Goal: Transaction & Acquisition: Purchase product/service

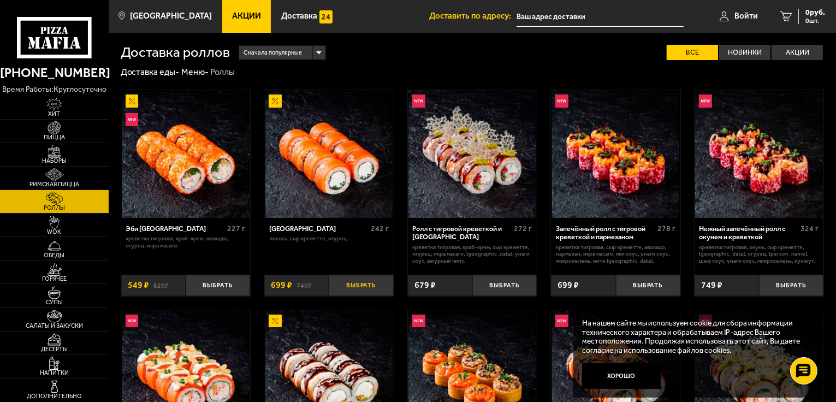
scroll to position [164, 0]
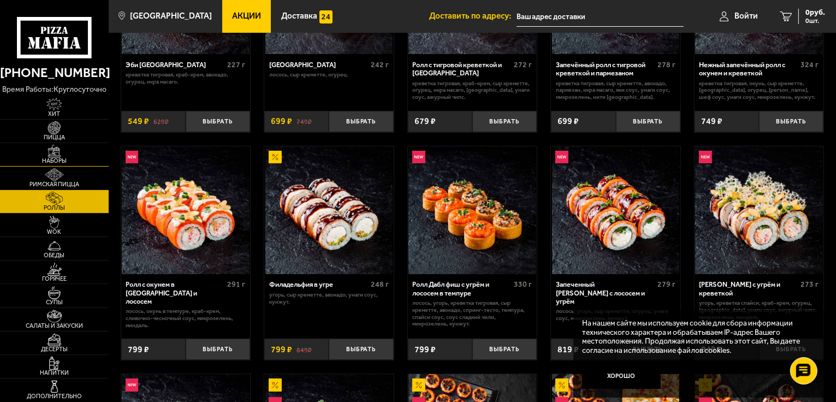
click at [60, 158] on span "Наборы" at bounding box center [54, 161] width 109 height 6
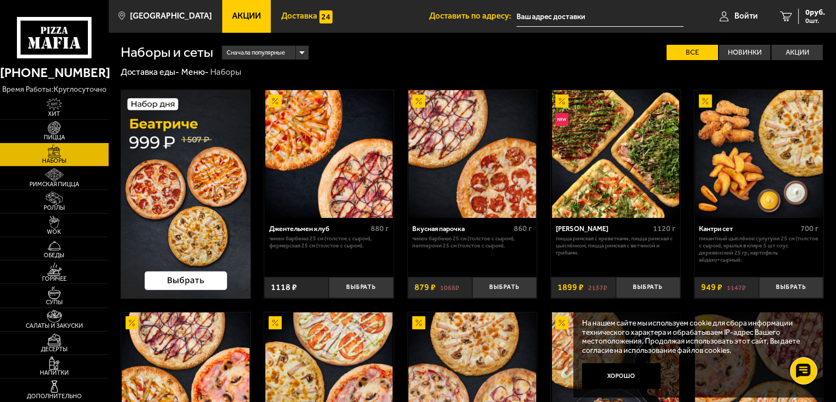
click at [294, 20] on span "Доставка" at bounding box center [299, 16] width 36 height 8
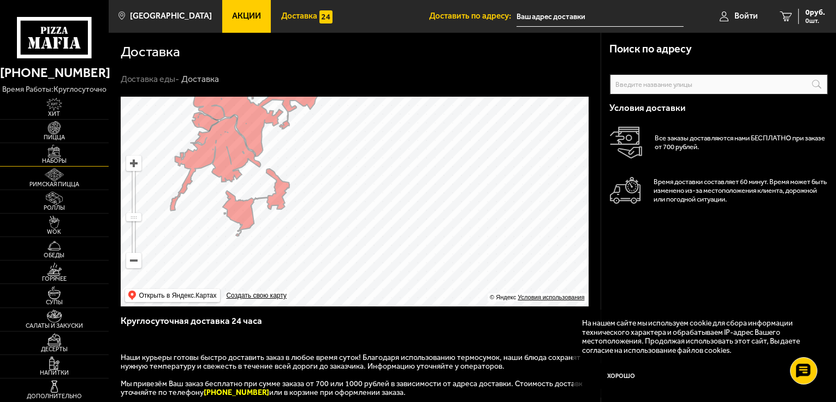
click at [61, 164] on span "Наборы" at bounding box center [54, 161] width 109 height 6
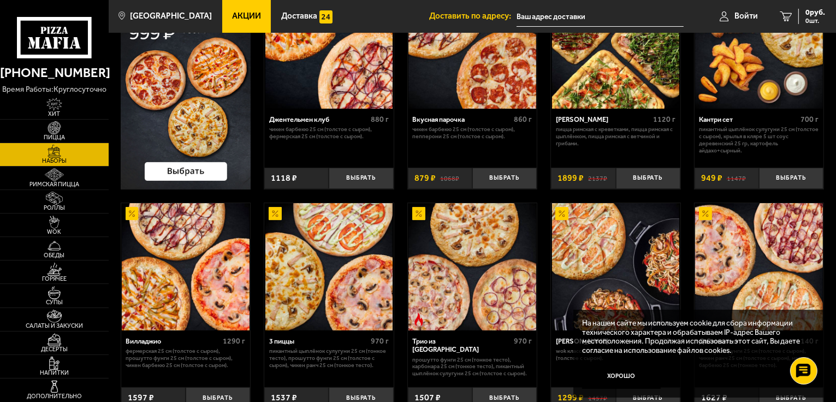
scroll to position [218, 0]
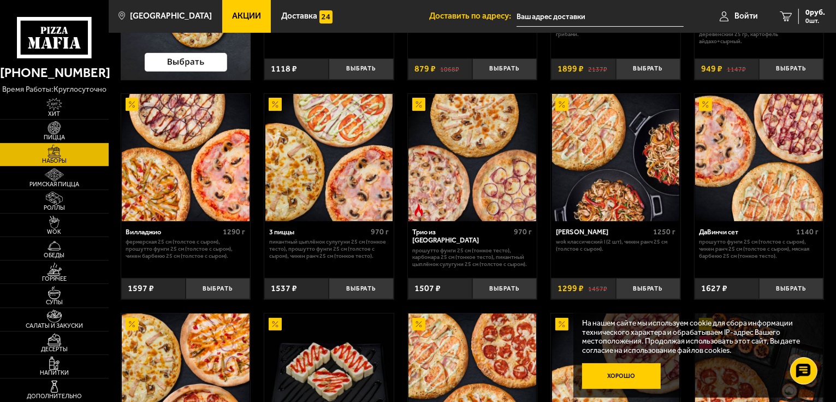
click at [600, 377] on button "Хорошо" at bounding box center [621, 376] width 79 height 26
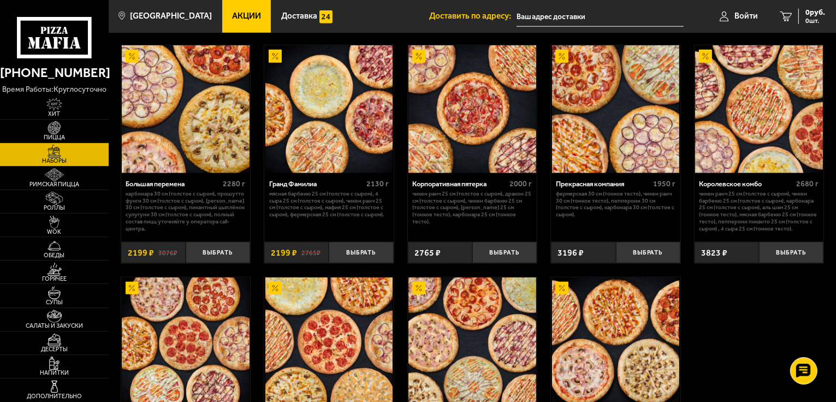
scroll to position [1097, 0]
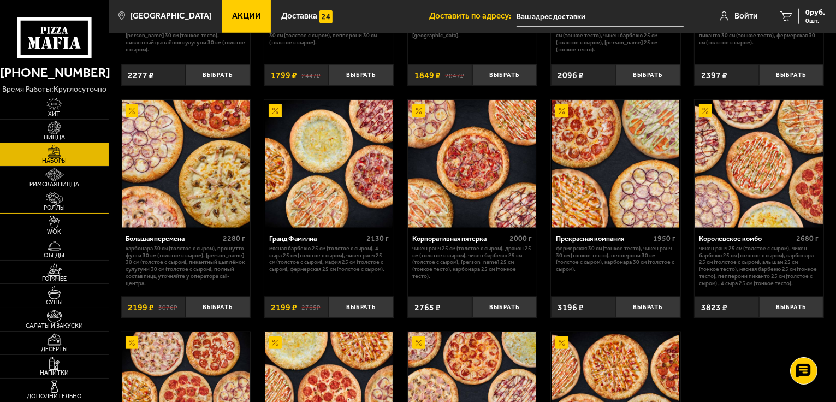
click at [57, 203] on img at bounding box center [54, 198] width 33 height 13
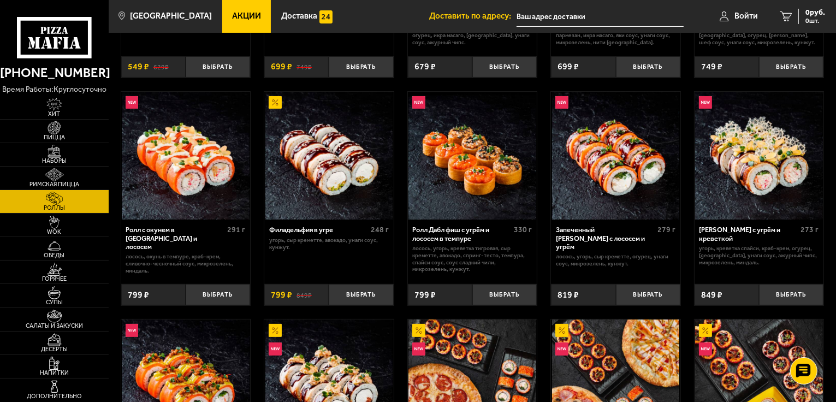
scroll to position [492, 0]
